Goal: Transaction & Acquisition: Purchase product/service

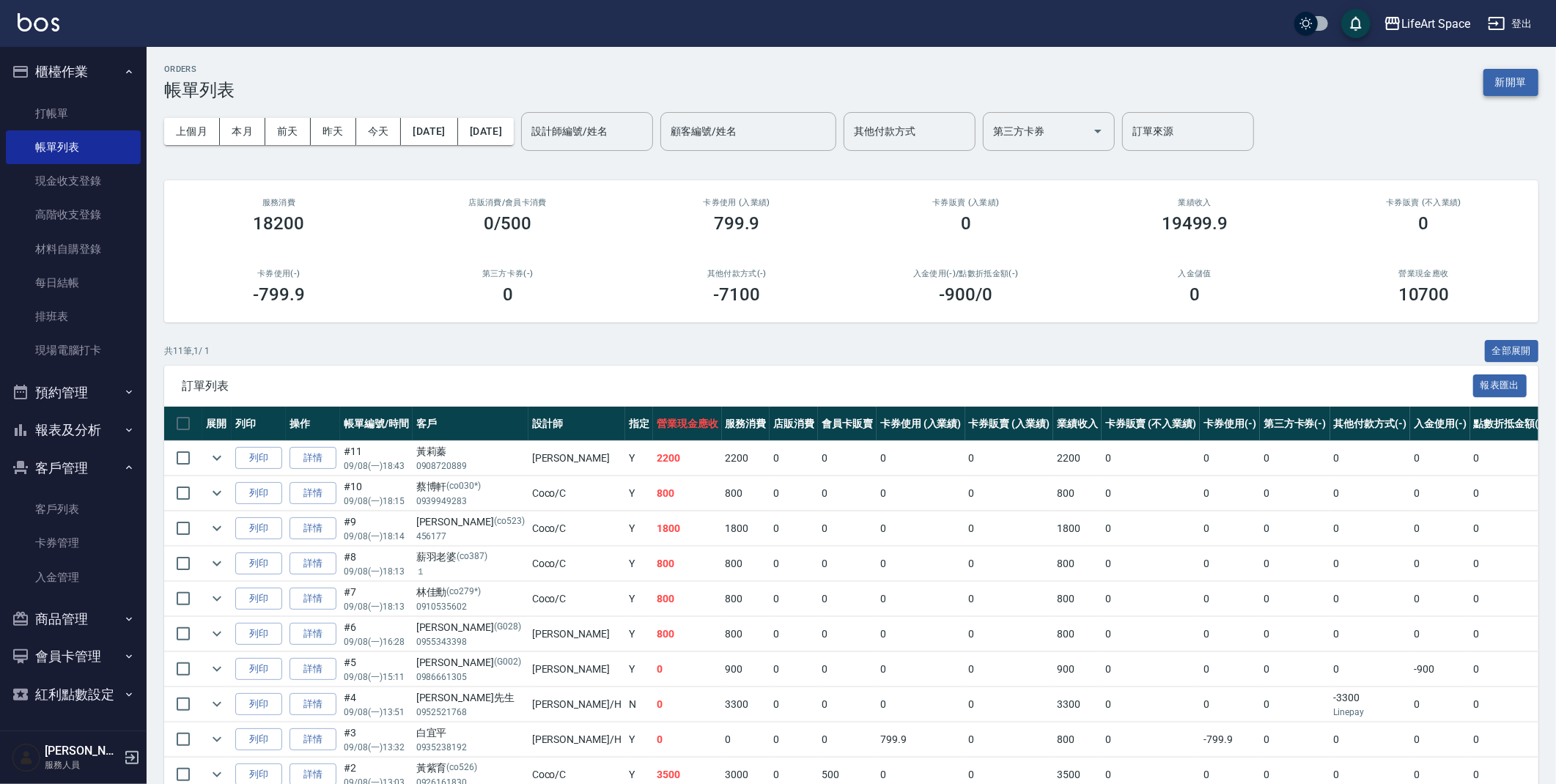
click at [1528, 75] on button "新開單" at bounding box center [1511, 82] width 55 height 27
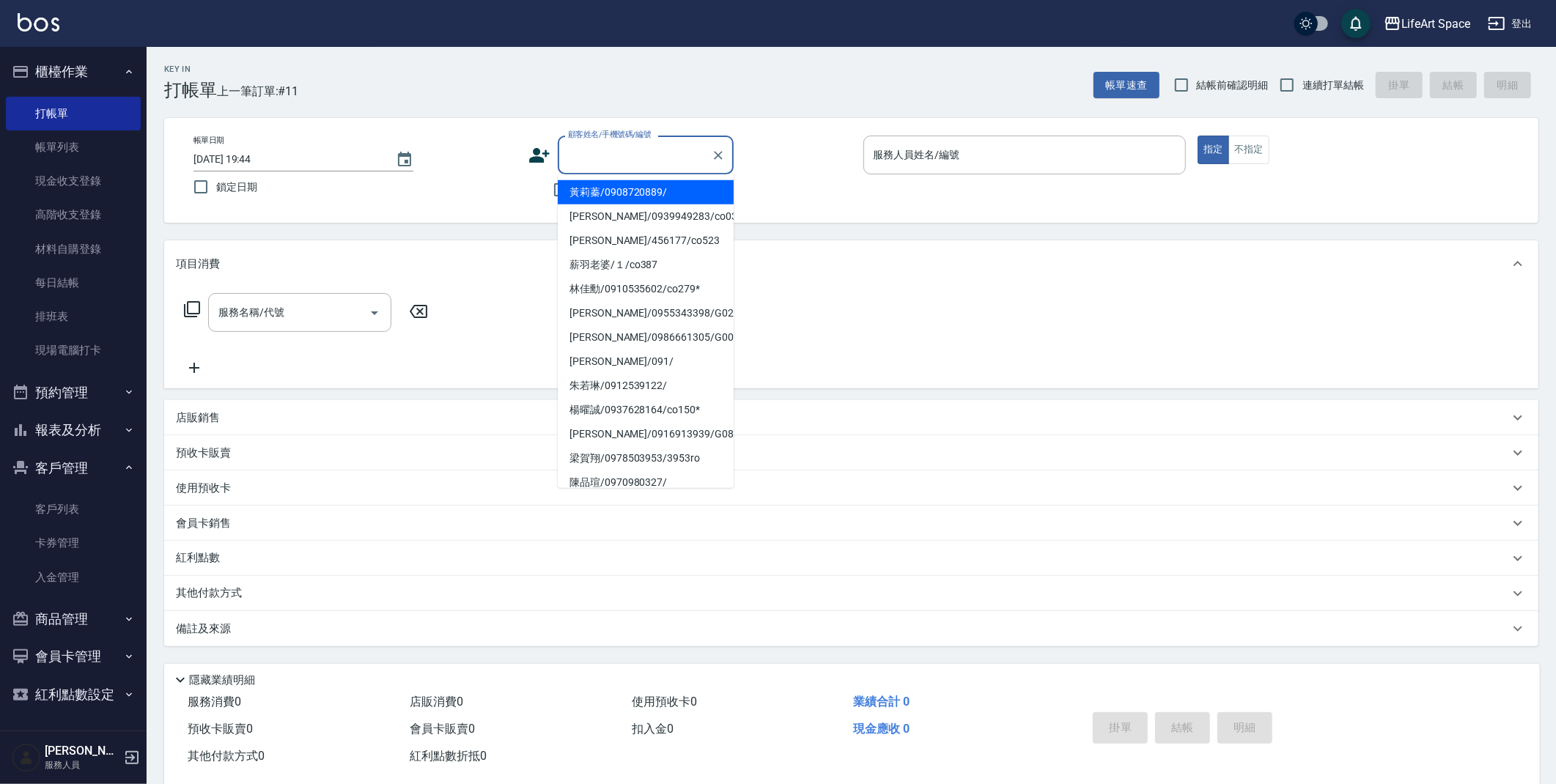
click at [625, 155] on input "顧客姓名/手機號碼/編號" at bounding box center [635, 155] width 141 height 26
type input "h"
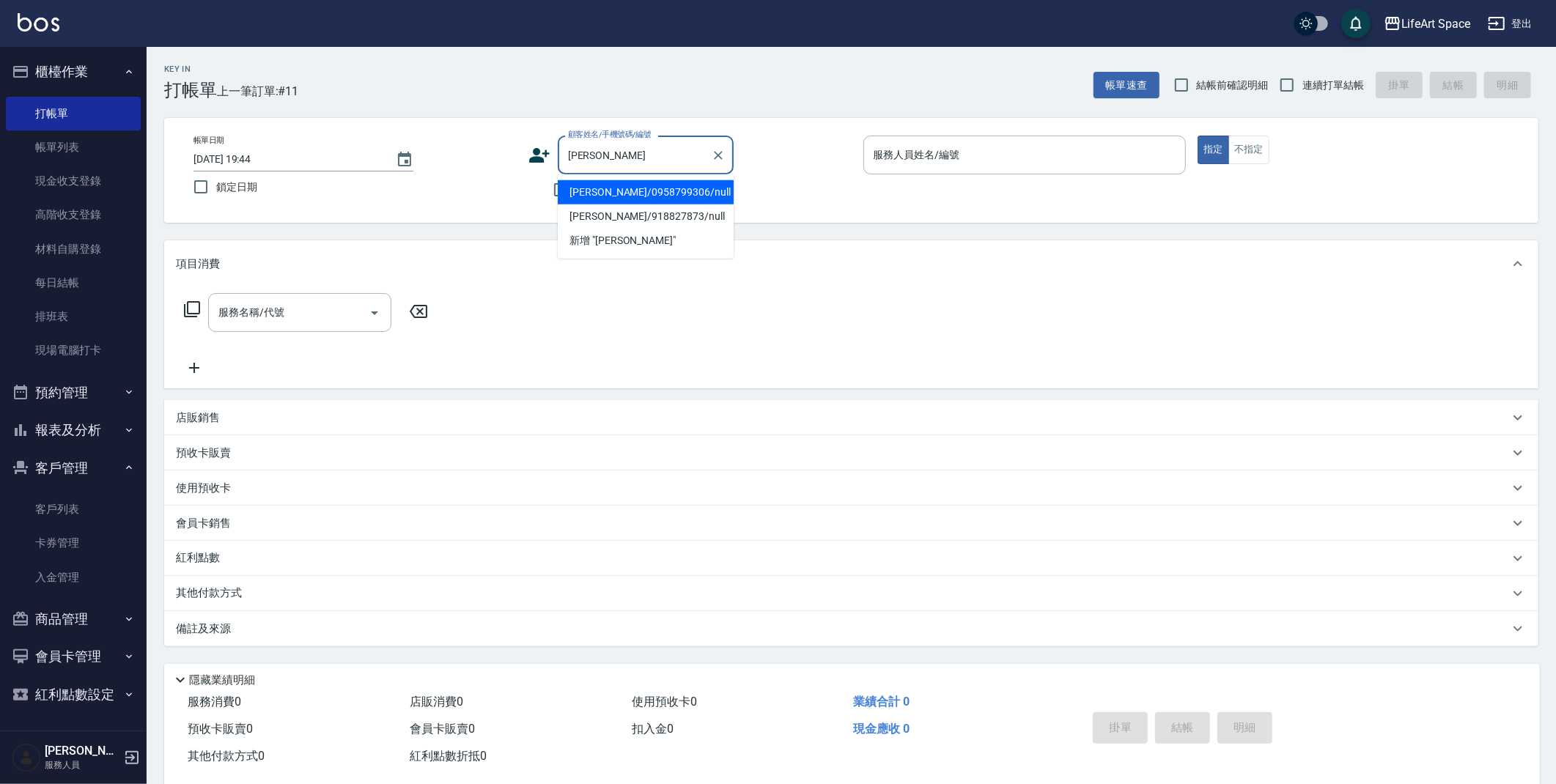
click at [681, 191] on li "[PERSON_NAME]/0958799306/null" at bounding box center [646, 192] width 176 height 24
type input "[PERSON_NAME]/0958799306/null"
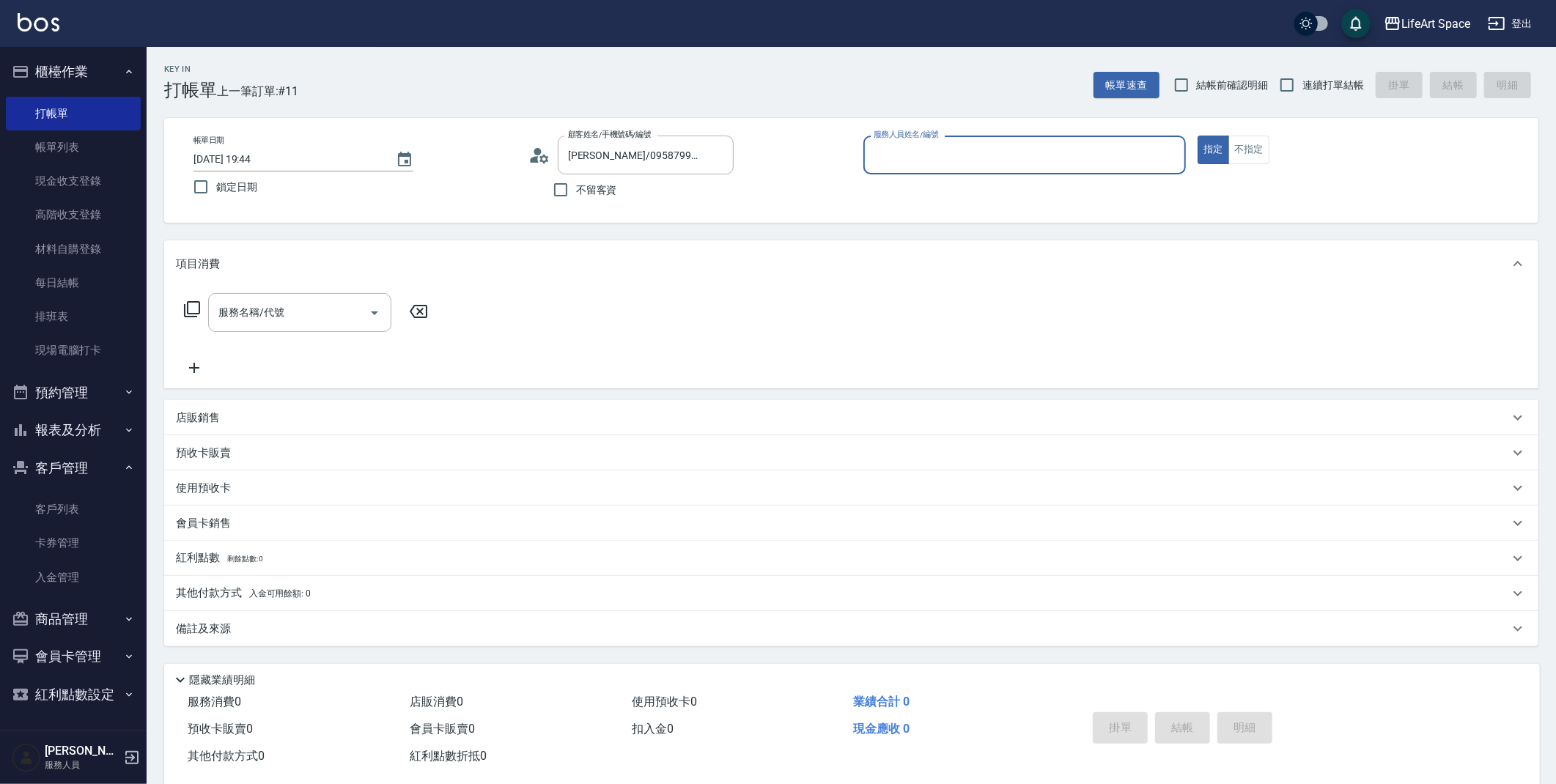
click at [985, 136] on div "服務人員姓名/編號" at bounding box center [1025, 155] width 323 height 39
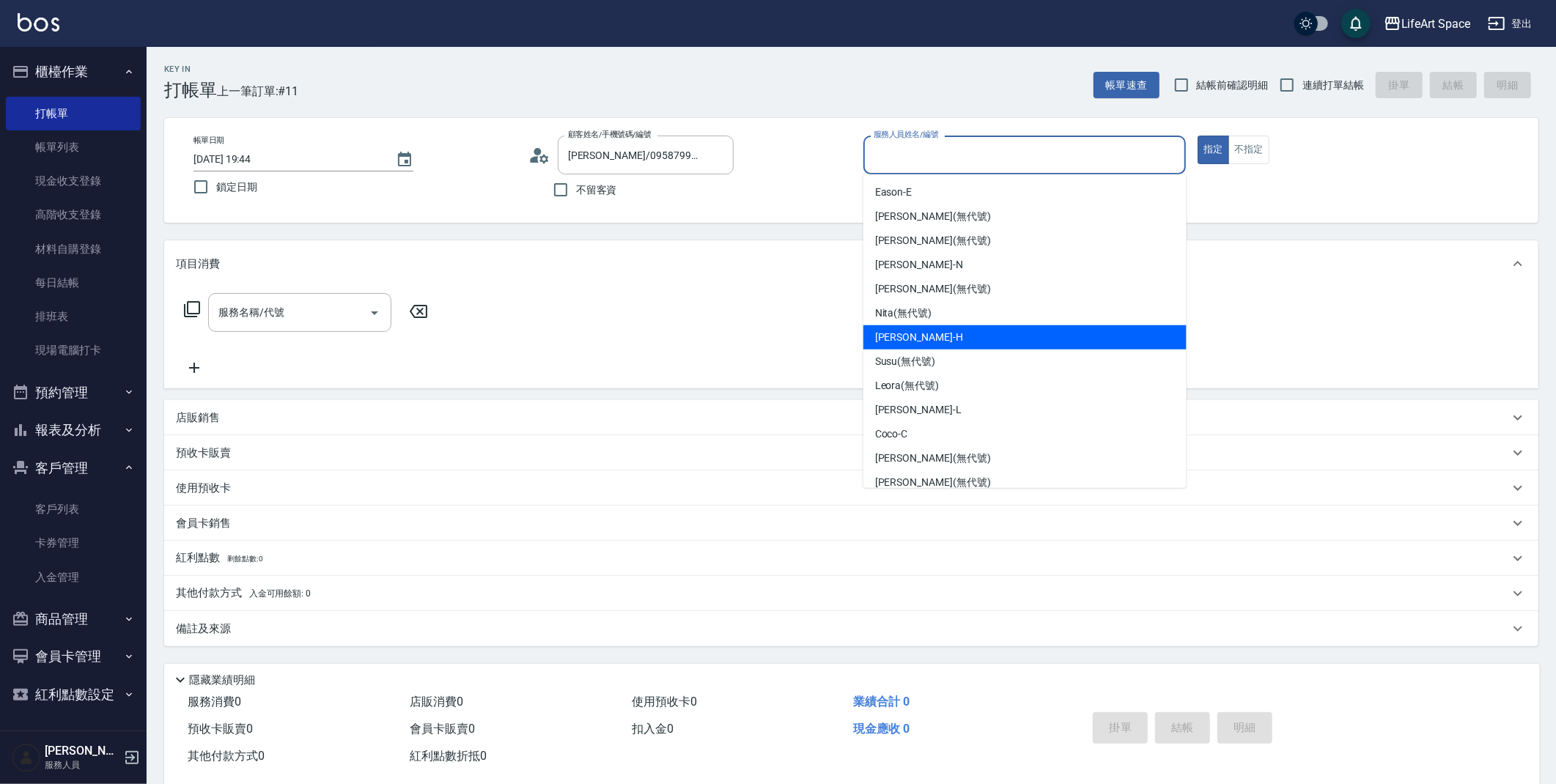
click at [958, 340] on div "[PERSON_NAME]" at bounding box center [1025, 337] width 323 height 24
type input "[PERSON_NAME]"
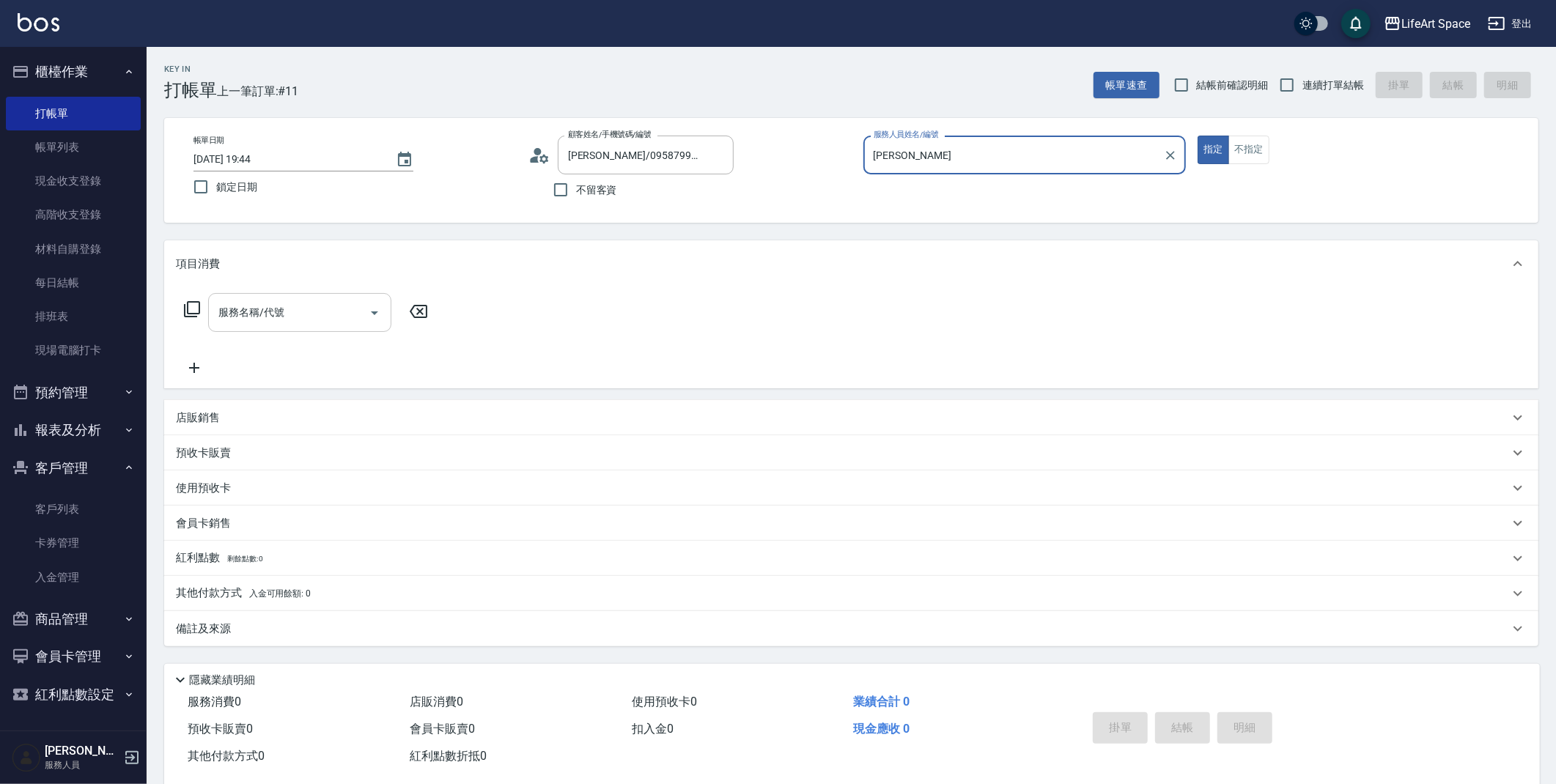
drag, startPoint x: 312, startPoint y: 308, endPoint x: 301, endPoint y: 305, distance: 11.4
click at [312, 308] on input "服務名稱/代號" at bounding box center [288, 312] width 148 height 26
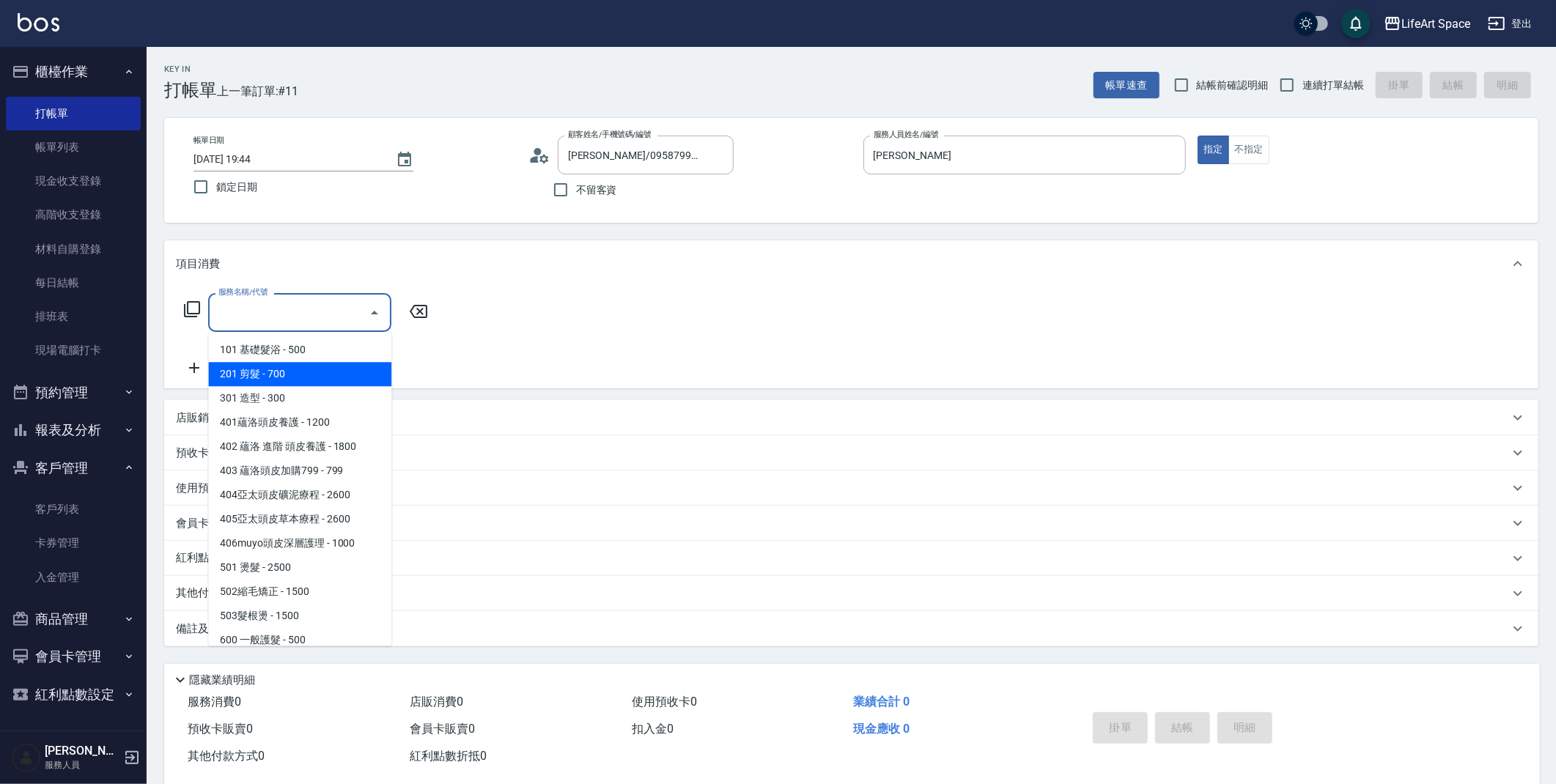
click at [286, 370] on span "201 剪髮 - 700" at bounding box center [300, 374] width 183 height 24
type input "201 剪髮(201)"
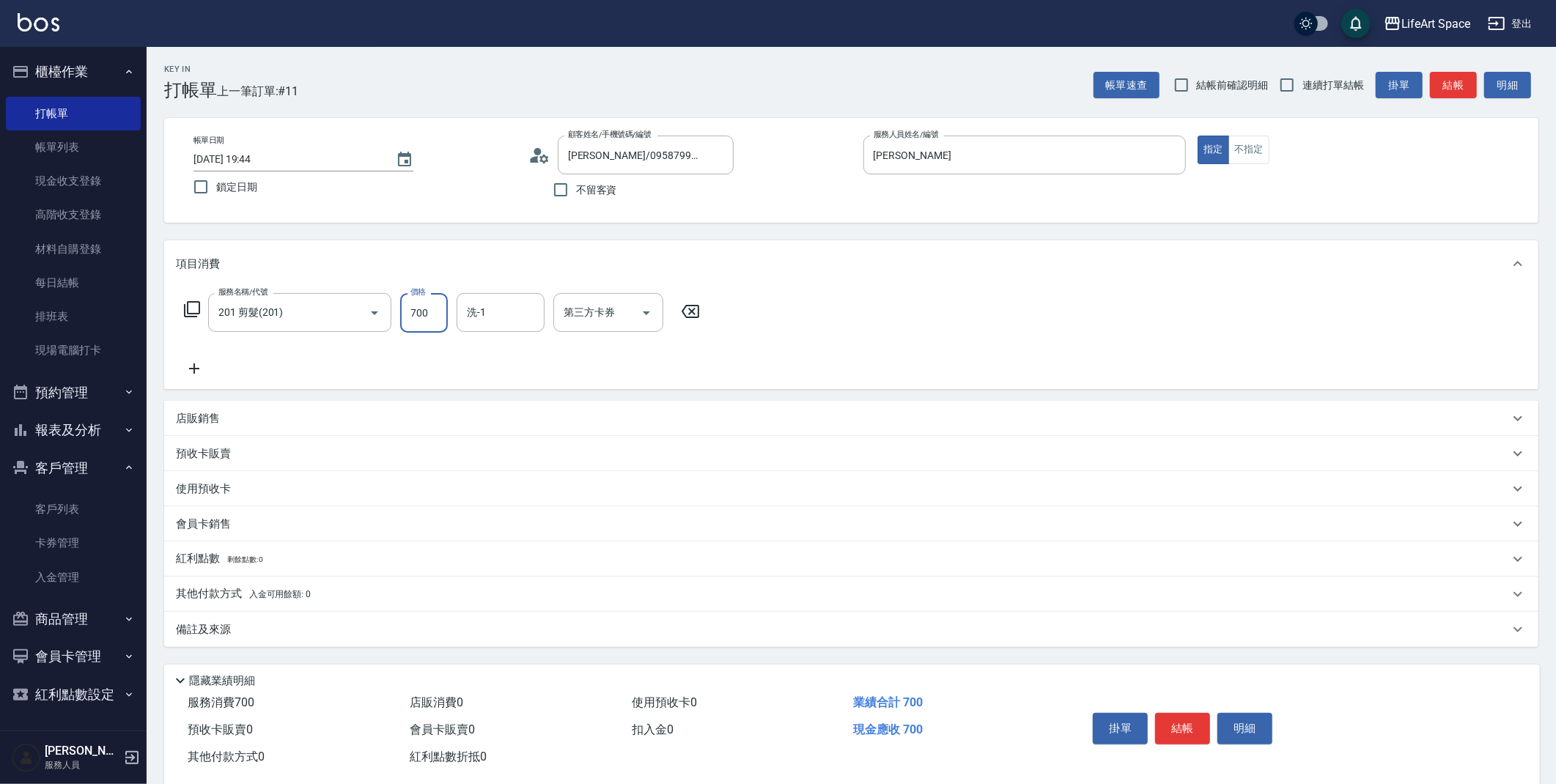
click at [429, 320] on input "700" at bounding box center [424, 312] width 48 height 39
type input "800"
click at [404, 166] on icon "Choose date, selected date is 2025-09-08" at bounding box center [405, 159] width 17 height 17
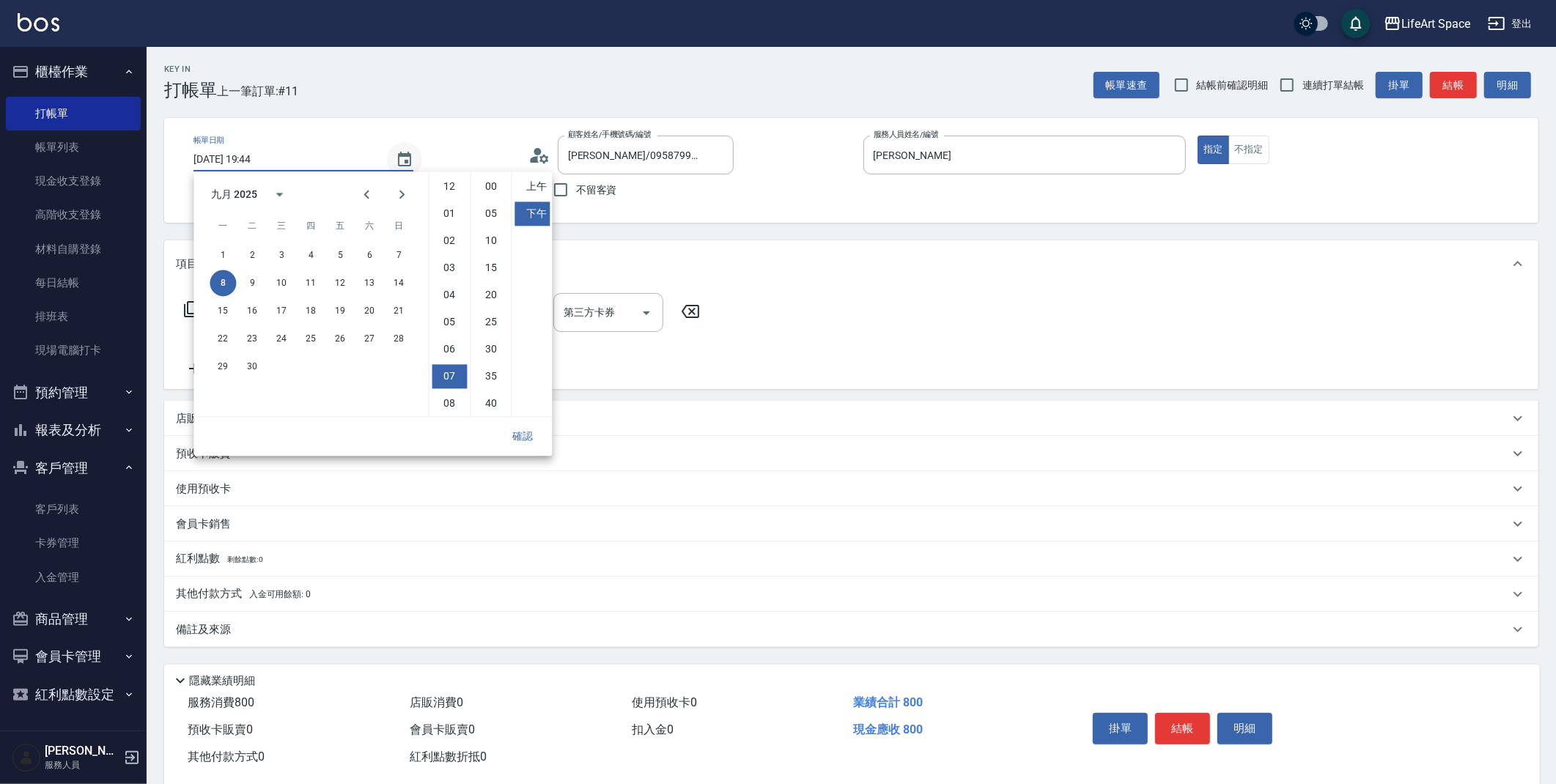
scroll to position [81, 0]
click at [259, 279] on button "9" at bounding box center [252, 283] width 27 height 27
type input "[DATE] 19:44"
click at [531, 433] on button "確認" at bounding box center [522, 436] width 47 height 27
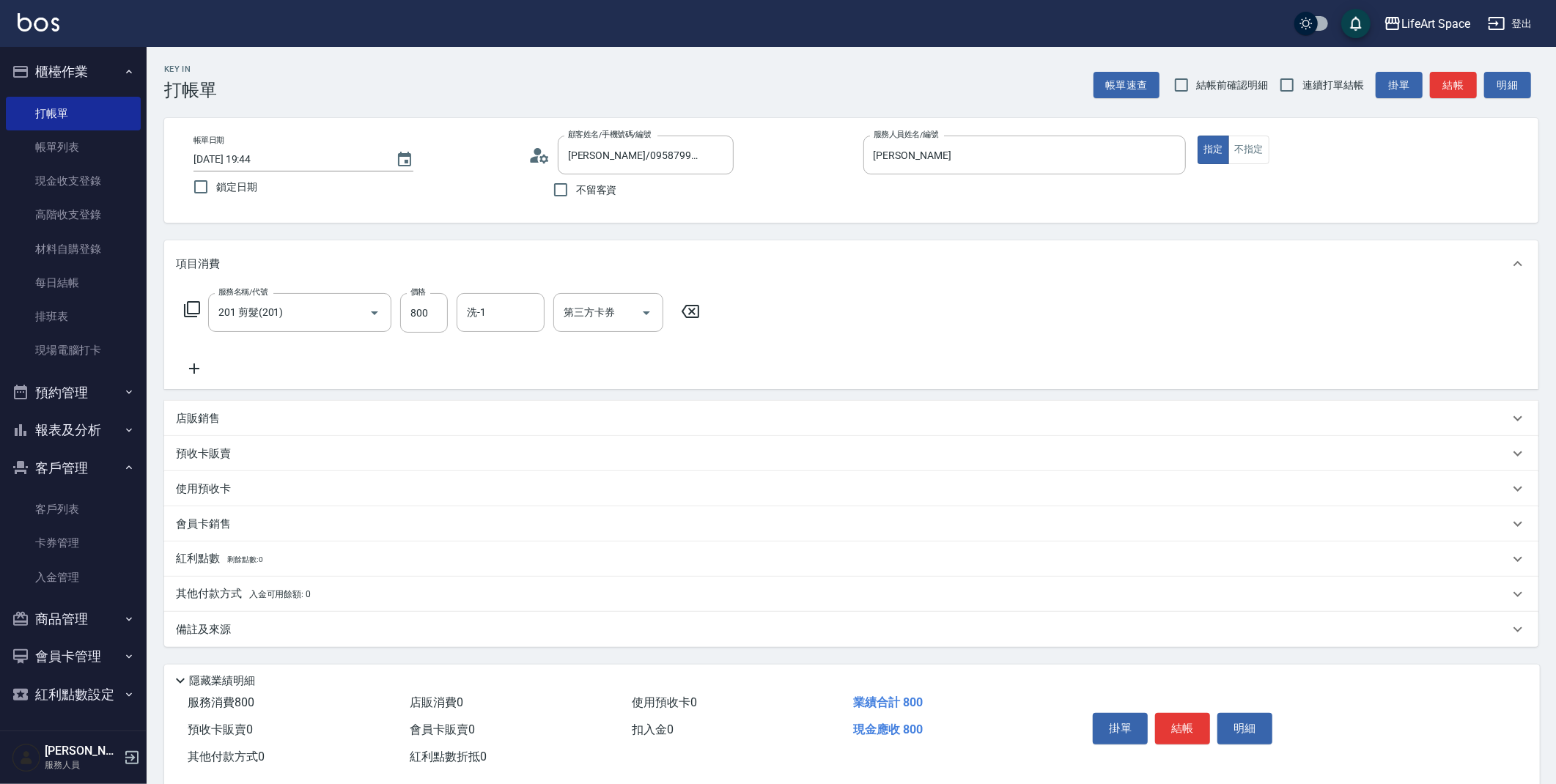
click at [195, 614] on div "備註及來源" at bounding box center [851, 629] width 1375 height 35
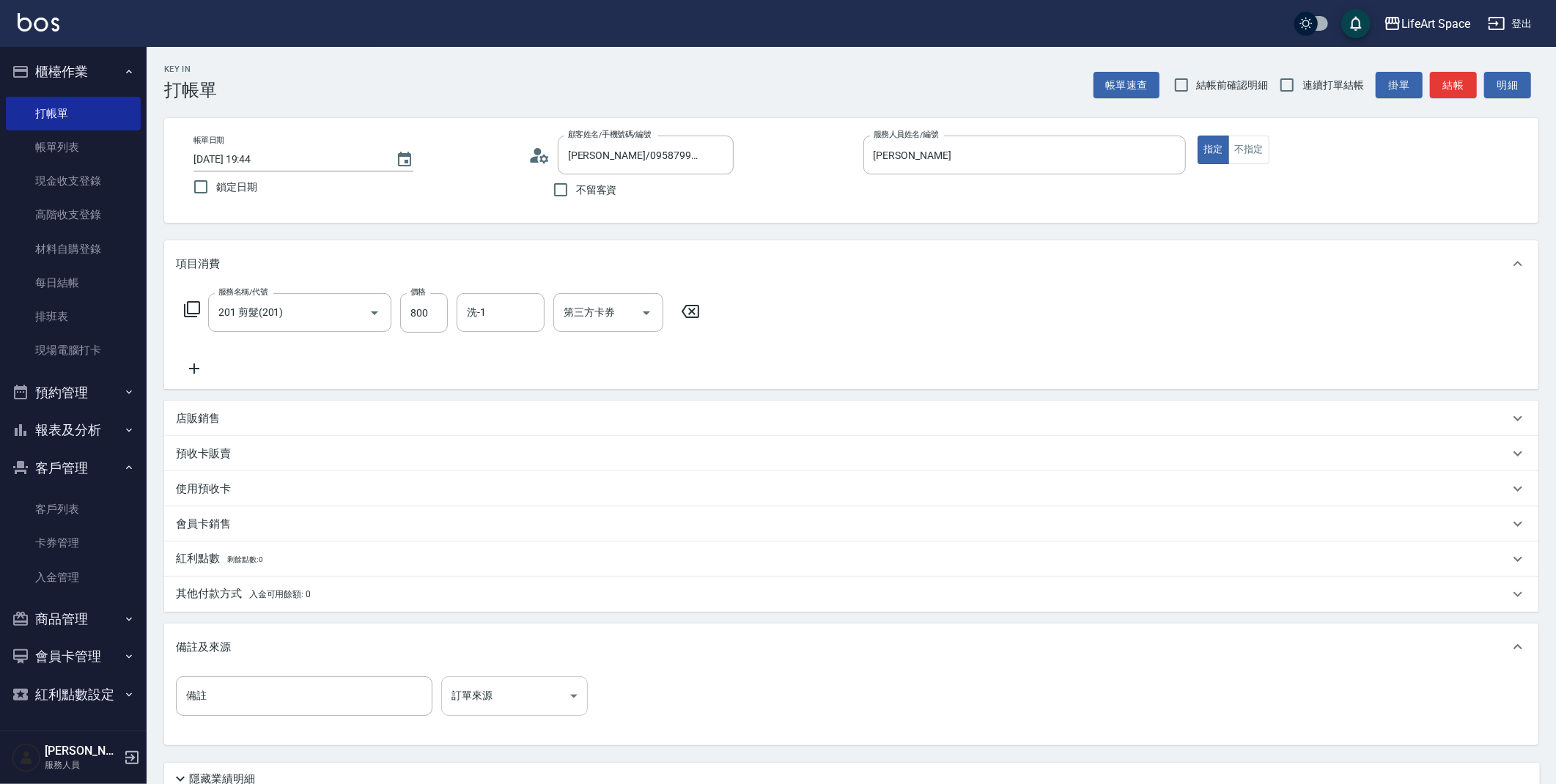
click at [538, 690] on body "LifeArt Space 登出 櫃檯作業 打帳單 帳單列表 現金收支登錄 高階收支登錄 材料自購登錄 每日結帳 排班表 現場電腦打卡 預約管理 預約管理 單…" at bounding box center [778, 452] width 1556 height 904
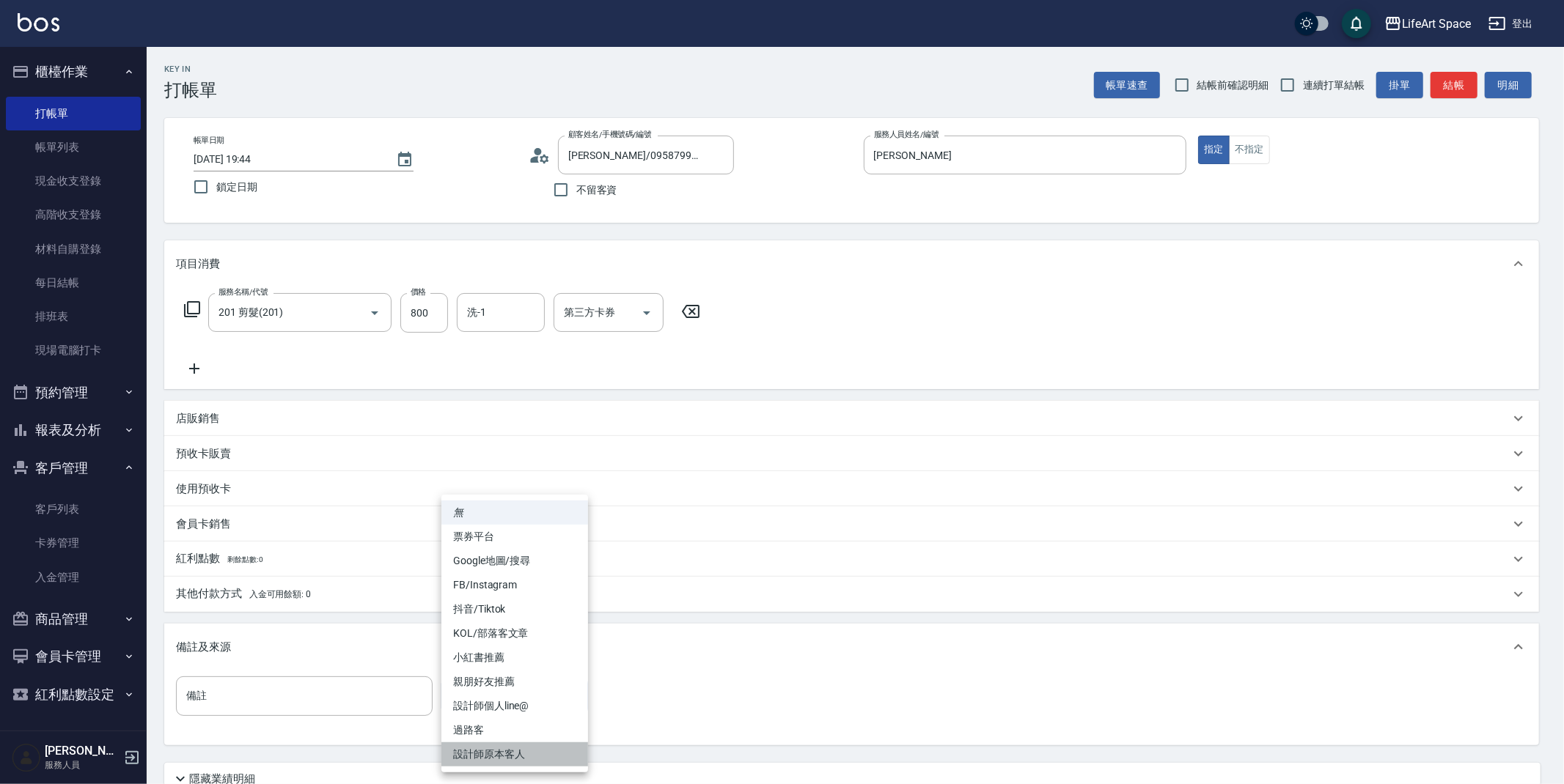
click at [496, 754] on li "設計師原本客人" at bounding box center [515, 753] width 147 height 24
type input "設計師原本客人"
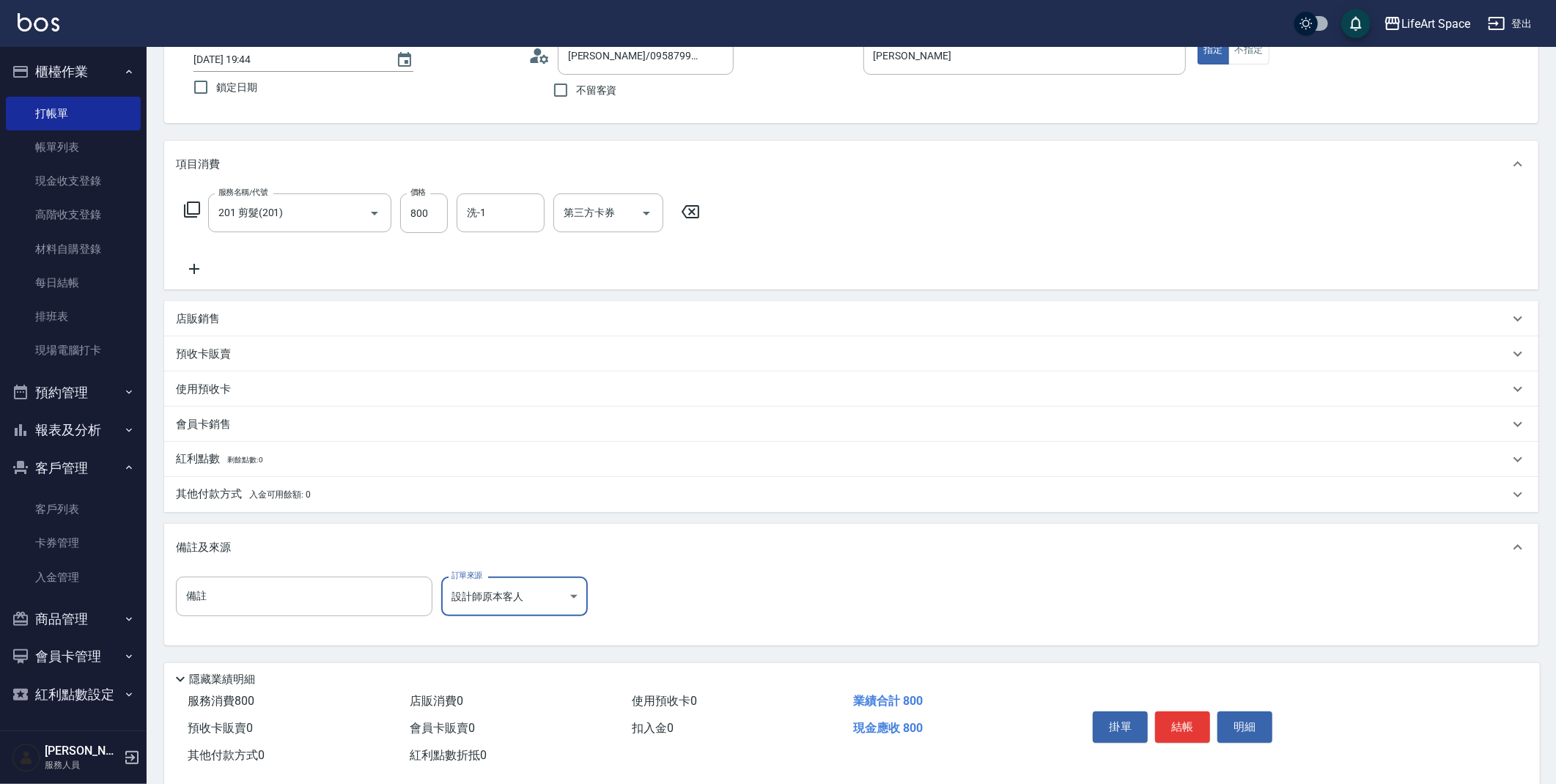
scroll to position [125, 0]
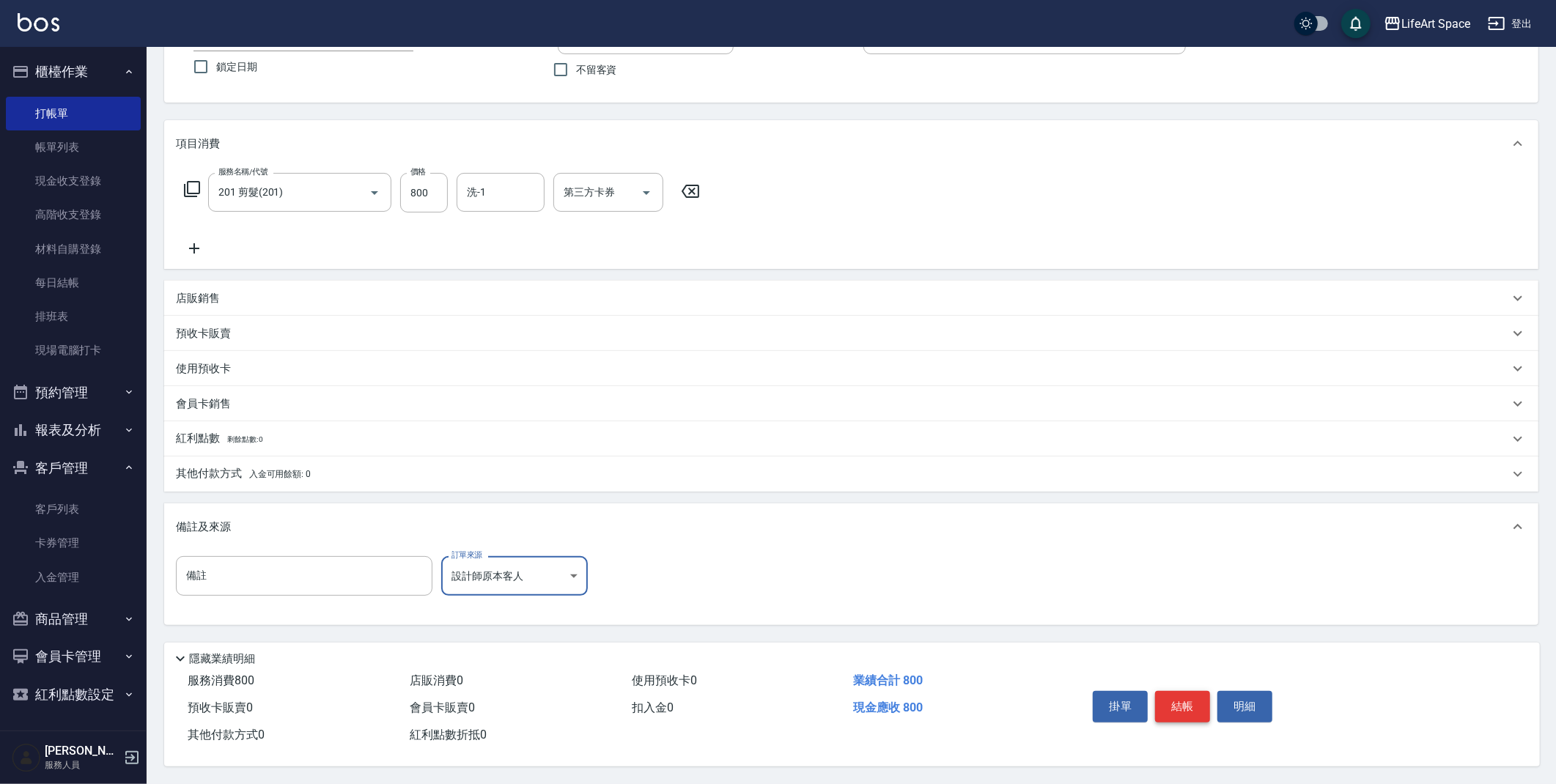
click at [1193, 702] on button "結帳" at bounding box center [1183, 706] width 55 height 31
